Goal: Task Accomplishment & Management: Manage account settings

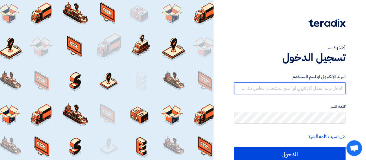
click at [321, 88] on input "text" at bounding box center [290, 88] width 112 height 12
type input "[EMAIL_ADDRESS][DOMAIN_NAME]"
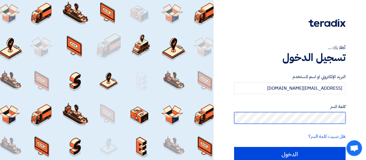
click at [234, 147] on input "الدخول" at bounding box center [290, 154] width 112 height 14
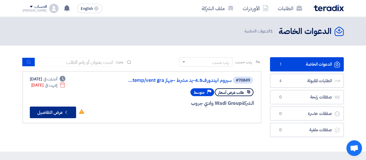
click at [69, 112] on icon "Check details" at bounding box center [66, 112] width 6 height 6
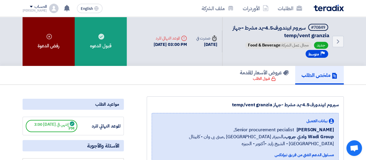
click at [58, 46] on div "رفض الدعوة" at bounding box center [49, 41] width 52 height 49
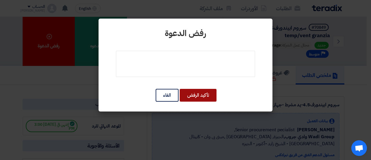
click at [190, 99] on button "تأكيد الرفض" at bounding box center [198, 95] width 37 height 13
